Goal: Information Seeking & Learning: Learn about a topic

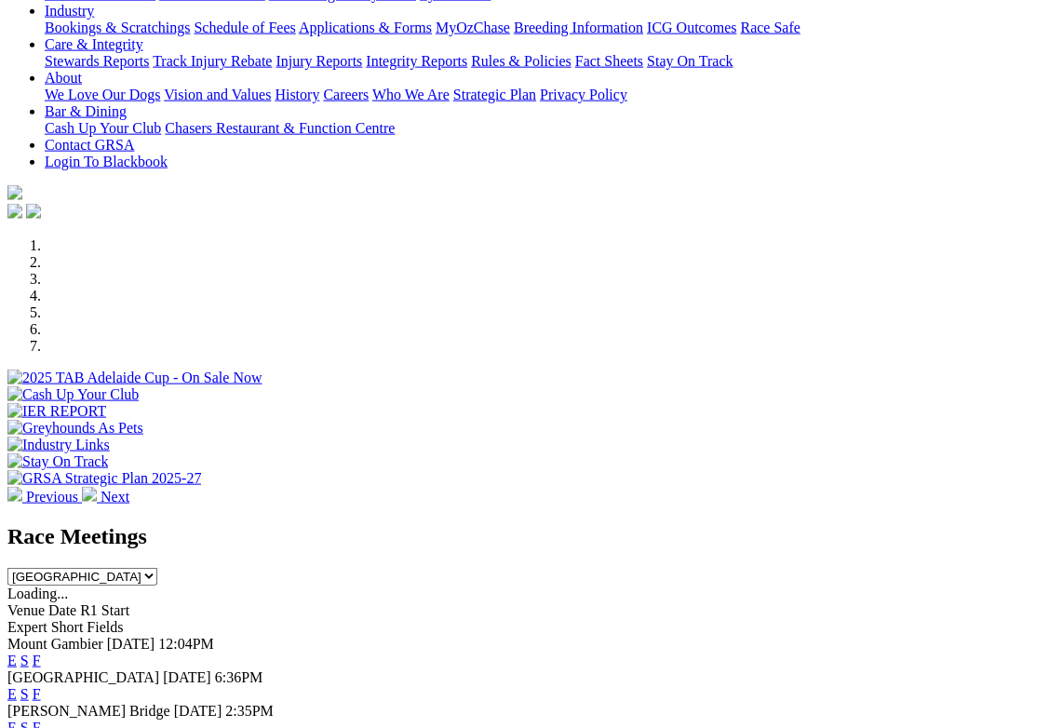
scroll to position [351, 0]
click at [41, 653] on link "F" at bounding box center [37, 661] width 8 height 16
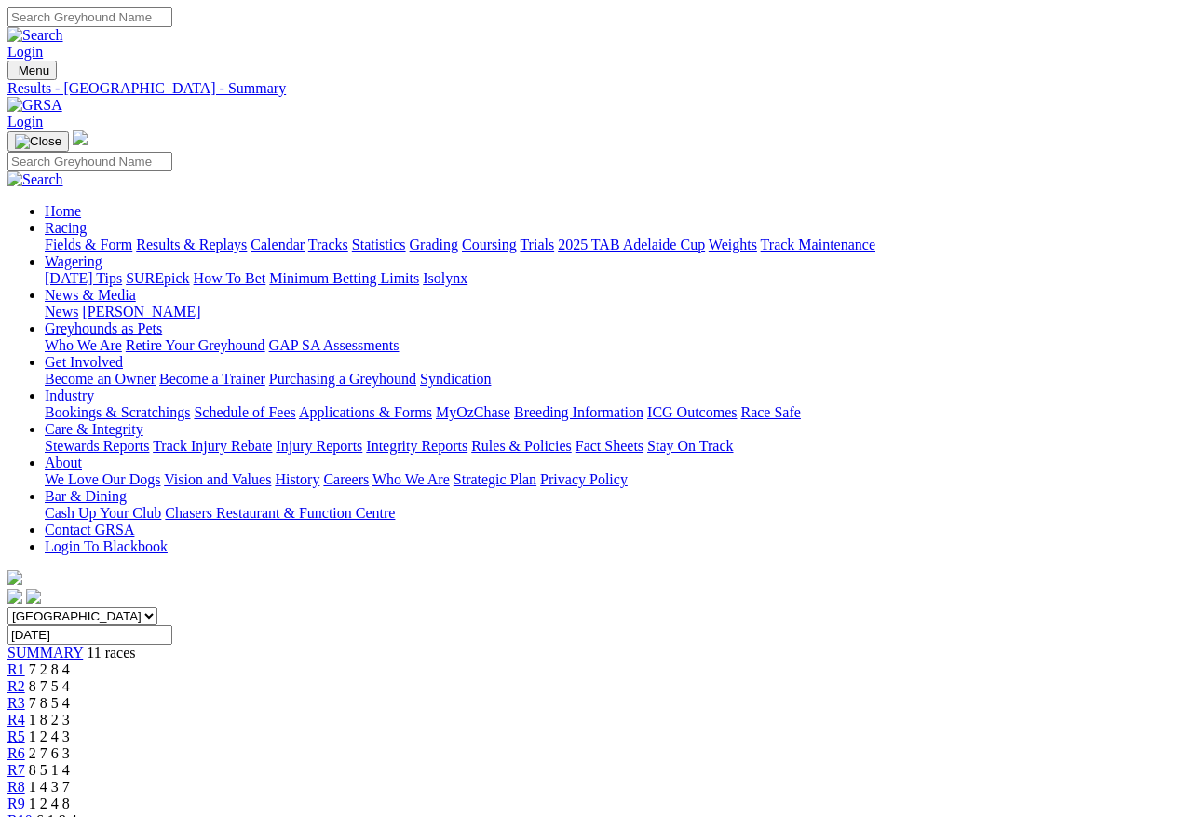
scroll to position [8, 0]
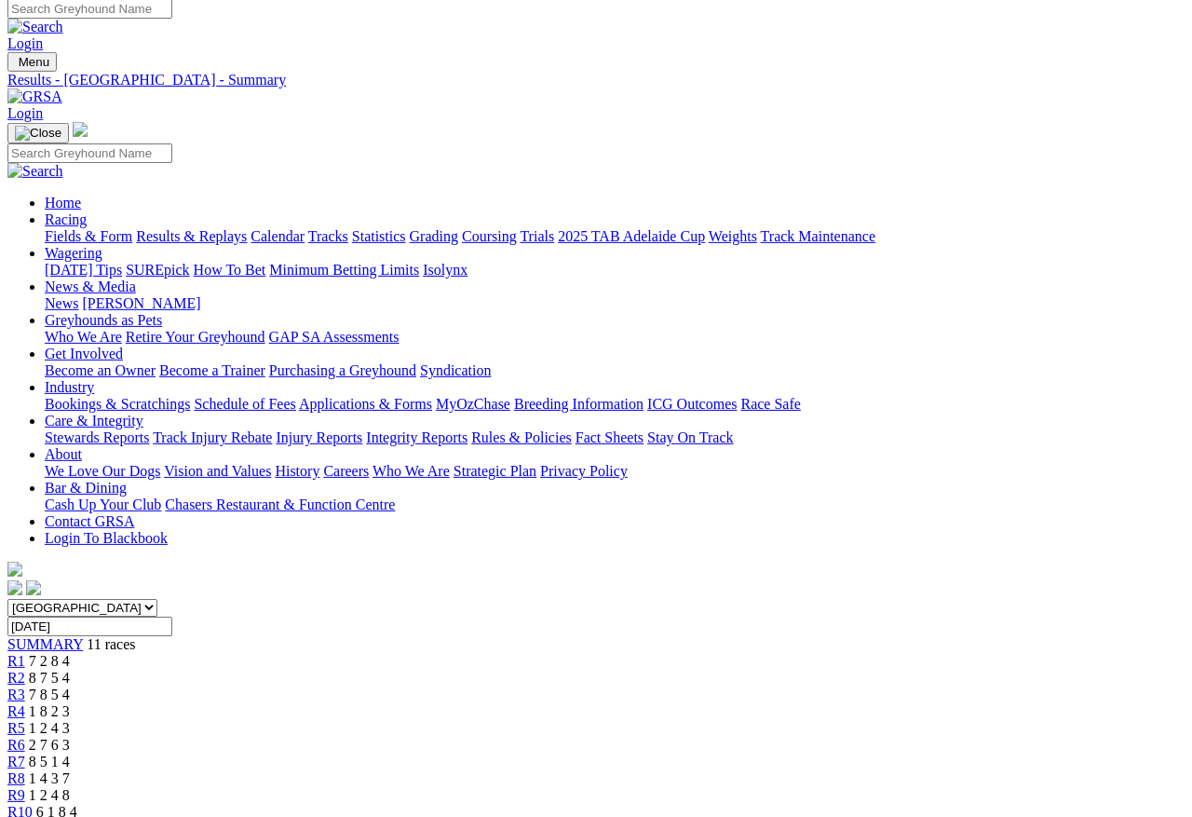
click at [25, 669] on span "R2" at bounding box center [16, 677] width 18 height 16
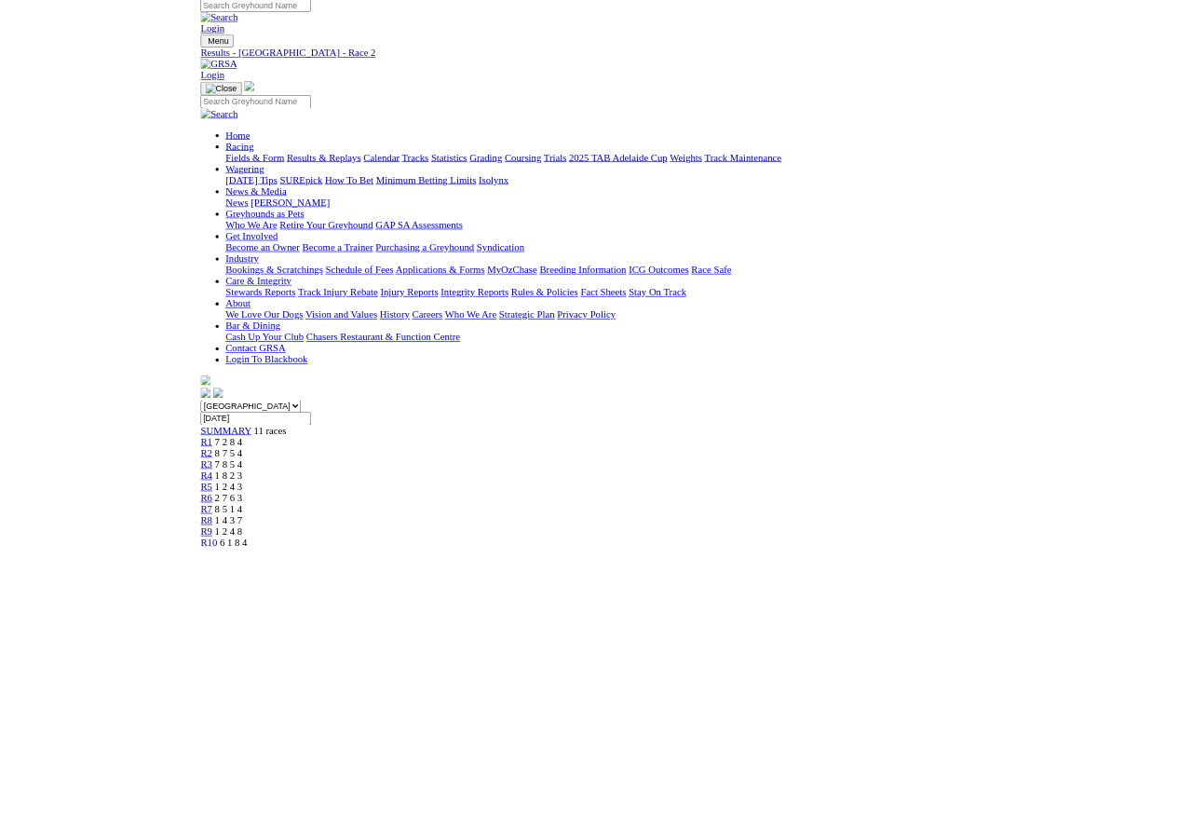
scroll to position [256, 0]
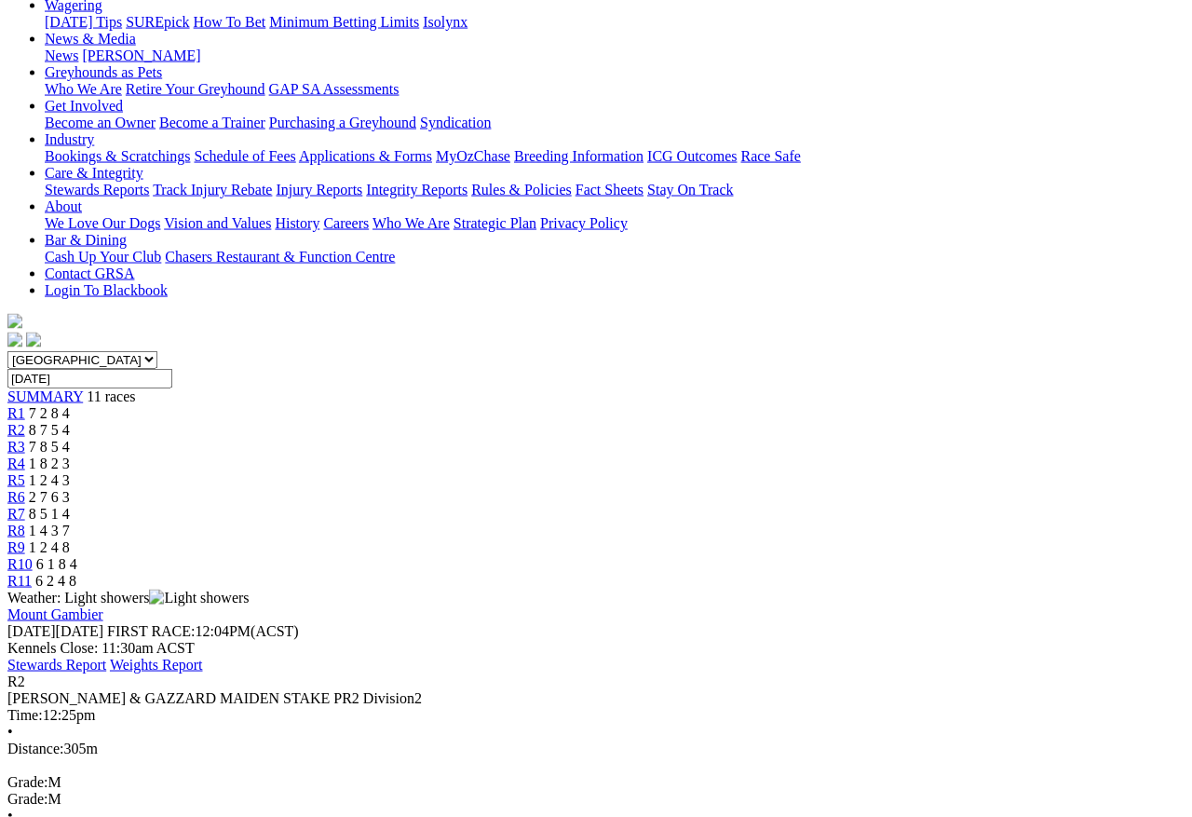
click at [25, 455] on span "R4" at bounding box center [16, 463] width 18 height 16
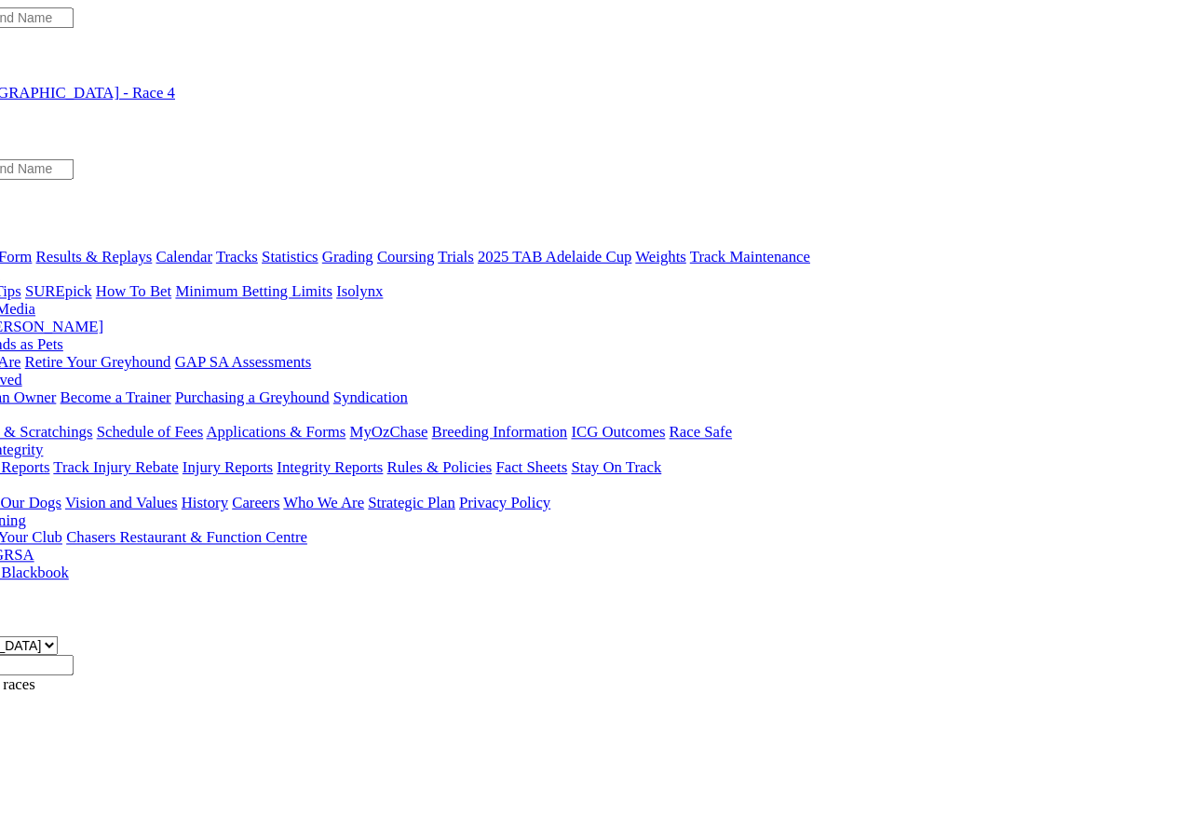
scroll to position [0, 51]
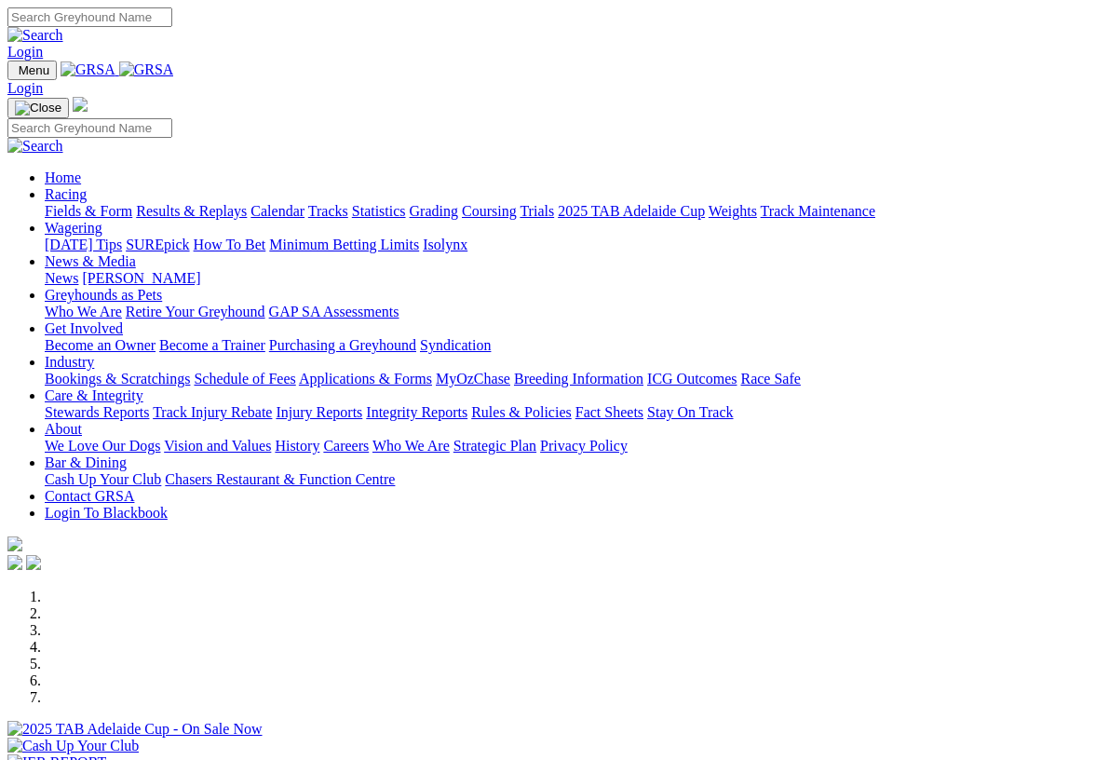
scroll to position [87, 0]
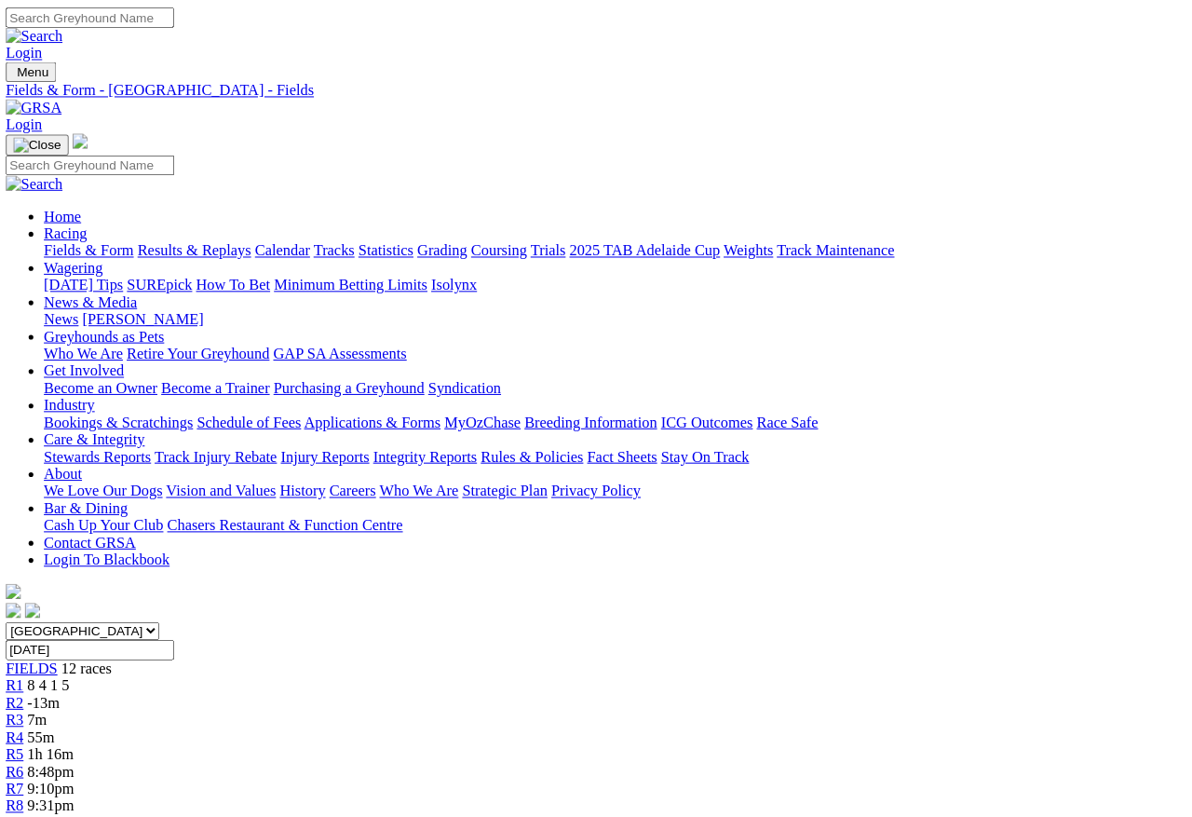
click at [25, 695] on span "R3" at bounding box center [16, 703] width 18 height 16
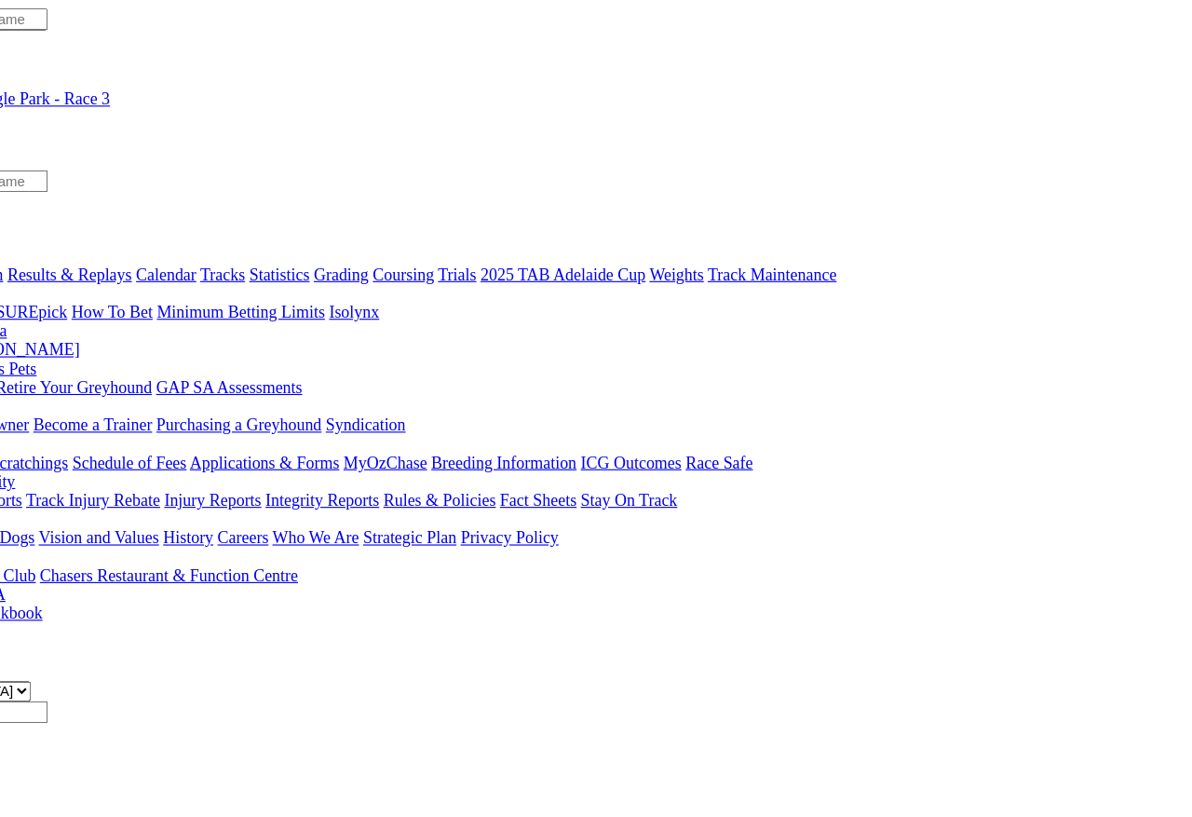
scroll to position [0, 114]
